Goal: Task Accomplishment & Management: Use online tool/utility

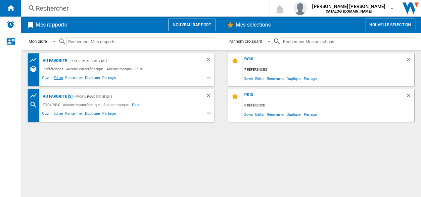
click at [59, 77] on span "Editer" at bounding box center [58, 79] width 11 height 8
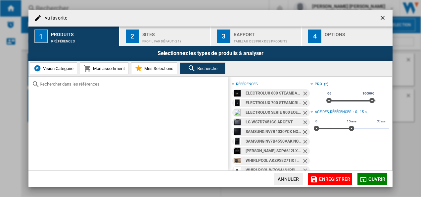
click at [303, 94] on ng-md-icon "Retirer" at bounding box center [306, 94] width 8 height 8
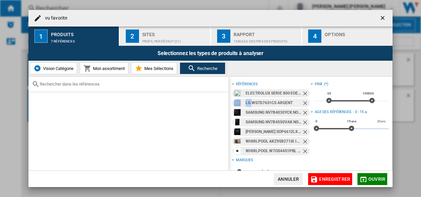
click at [303, 94] on ng-md-icon "Retirer" at bounding box center [306, 94] width 8 height 8
click at [303, 100] on ng-md-icon "Retirer" at bounding box center [306, 104] width 8 height 8
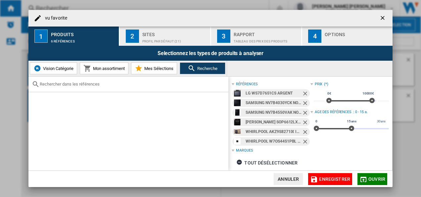
click at [303, 100] on ng-md-icon "Retirer" at bounding box center [306, 104] width 8 height 8
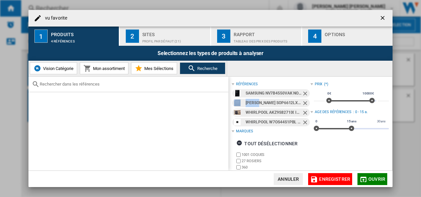
click at [302, 94] on ng-md-icon "Retirer" at bounding box center [306, 94] width 8 height 8
click at [302, 100] on ng-md-icon "Retirer" at bounding box center [306, 104] width 8 height 8
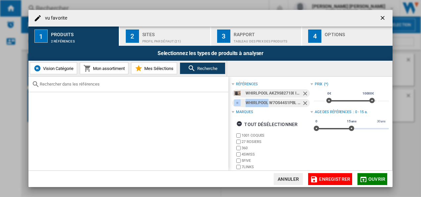
click at [302, 94] on ng-md-icon "Retirer" at bounding box center [306, 94] width 8 height 8
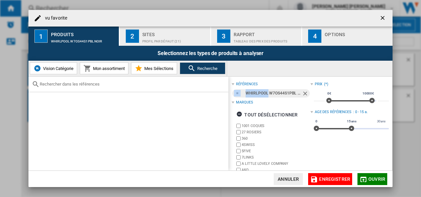
click at [302, 94] on ng-md-icon "Retirer" at bounding box center [306, 94] width 8 height 8
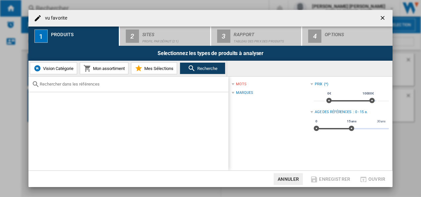
click at [129, 85] on input "text" at bounding box center [133, 83] width 186 height 5
paste input "OA5PB50SAB"
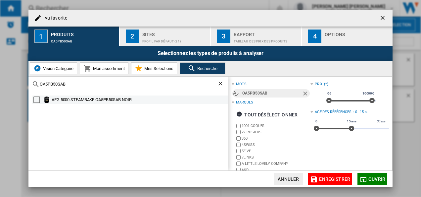
type input "OA5PB50SAB"
click at [100, 101] on div "AEG 5000 STEAMBAKE OA5PB50SAB NOIR" at bounding box center [140, 99] width 176 height 7
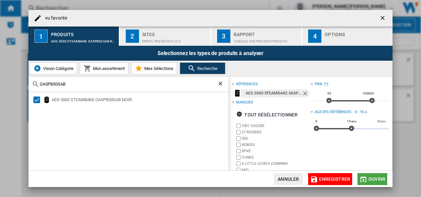
click at [378, 176] on span "Ouvrir" at bounding box center [377, 178] width 17 height 5
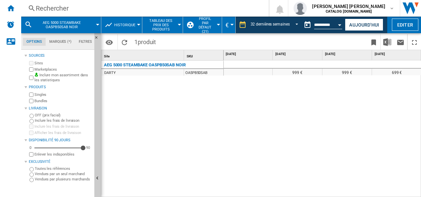
click at [32, 26] on md-icon at bounding box center [29, 25] width 8 height 8
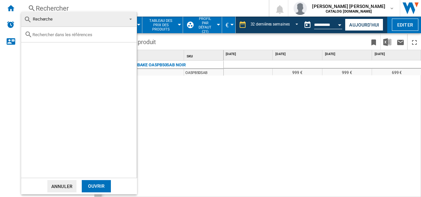
click at [80, 34] on input "text" at bounding box center [82, 34] width 101 height 5
paste input "TA5PB521AB"
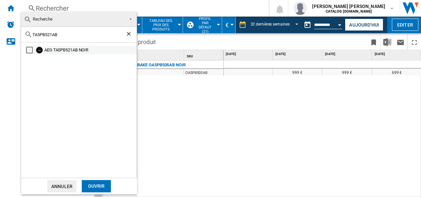
type input "TA5PB521AB"
drag, startPoint x: 30, startPoint y: 48, endPoint x: 43, endPoint y: 54, distance: 14.8
click at [30, 48] on div "Select" at bounding box center [29, 50] width 7 height 7
click at [102, 190] on div "Ouvrir" at bounding box center [96, 186] width 29 height 12
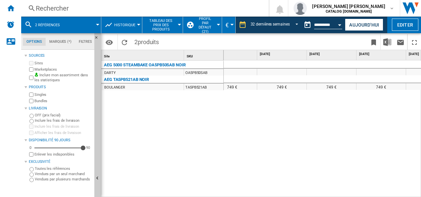
scroll to position [0, 1338]
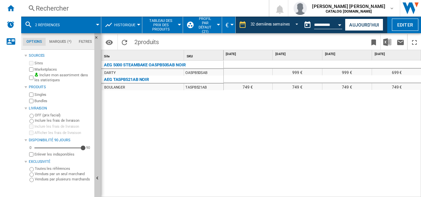
click at [62, 24] on button "2 références" at bounding box center [50, 25] width 31 height 17
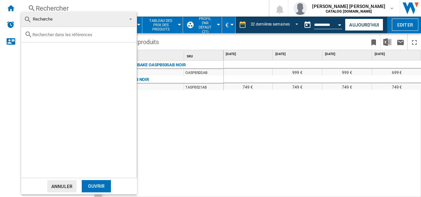
click at [83, 32] on input "text" at bounding box center [82, 34] width 101 height 5
paste input "EOH4P46BX0"
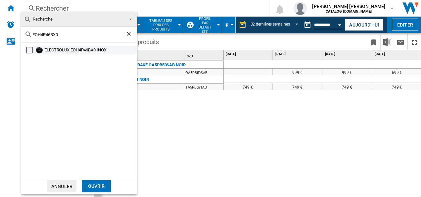
type input "EOH4P46BX0"
click at [82, 52] on div "ELECTROLUX EOH4P46BX0 INOX" at bounding box center [89, 50] width 91 height 7
click at [100, 186] on div "Ouvrir" at bounding box center [96, 186] width 29 height 12
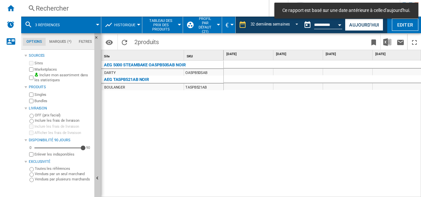
click at [80, 22] on span at bounding box center [83, 25] width 28 height 17
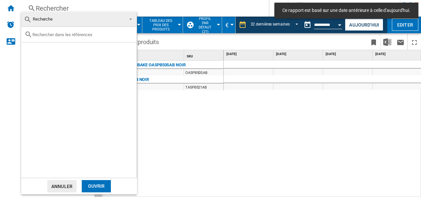
click at [202, 151] on md-backdrop at bounding box center [210, 98] width 421 height 197
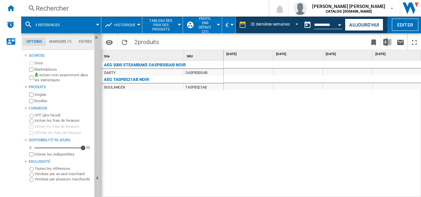
click at [70, 25] on span at bounding box center [83, 25] width 28 height 17
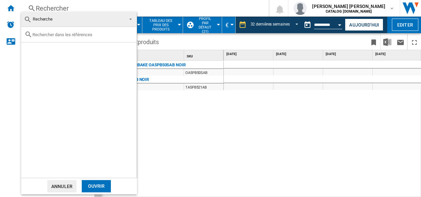
click at [178, 122] on md-backdrop at bounding box center [210, 98] width 421 height 197
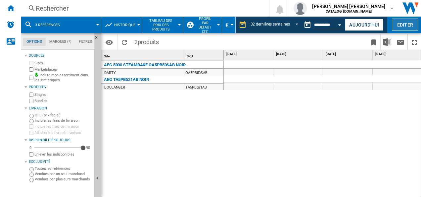
click at [407, 26] on button "Editer" at bounding box center [405, 25] width 27 height 12
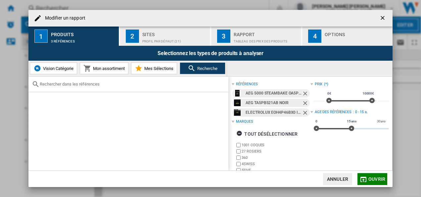
click at [101, 81] on div "Modifier un ..." at bounding box center [128, 85] width 200 height 16
click at [92, 90] on div "Modifier un ..." at bounding box center [128, 85] width 200 height 16
click at [94, 84] on input "Modifier un ..." at bounding box center [133, 83] width 186 height 5
paste input "EOH4P46BX0"
type input "EOH4P46BX0"
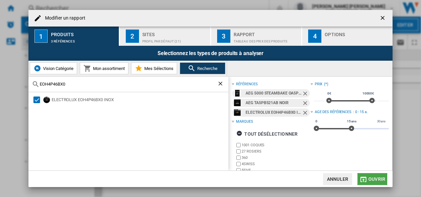
click at [382, 178] on span "Ouvrir" at bounding box center [377, 178] width 17 height 5
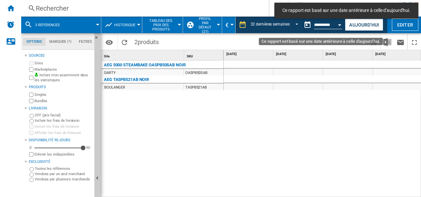
click at [333, 28] on input "**********" at bounding box center [328, 26] width 28 height 6
click at [336, 23] on button "Open calendar" at bounding box center [340, 24] width 12 height 12
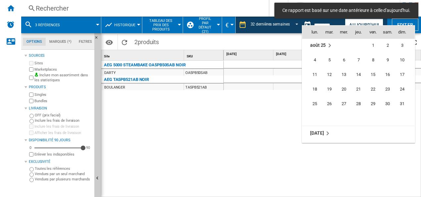
scroll to position [3097, 0]
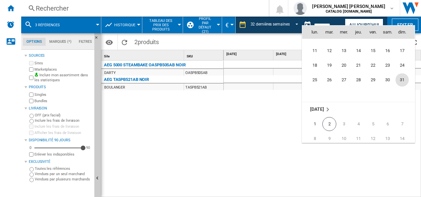
click at [401, 81] on span "31" at bounding box center [402, 79] width 13 height 13
type input "**********"
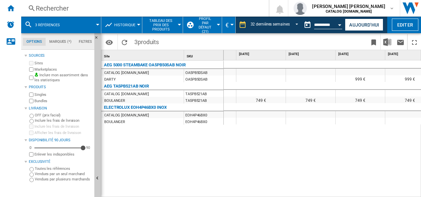
scroll to position [0, 286]
